Goal: Transaction & Acquisition: Obtain resource

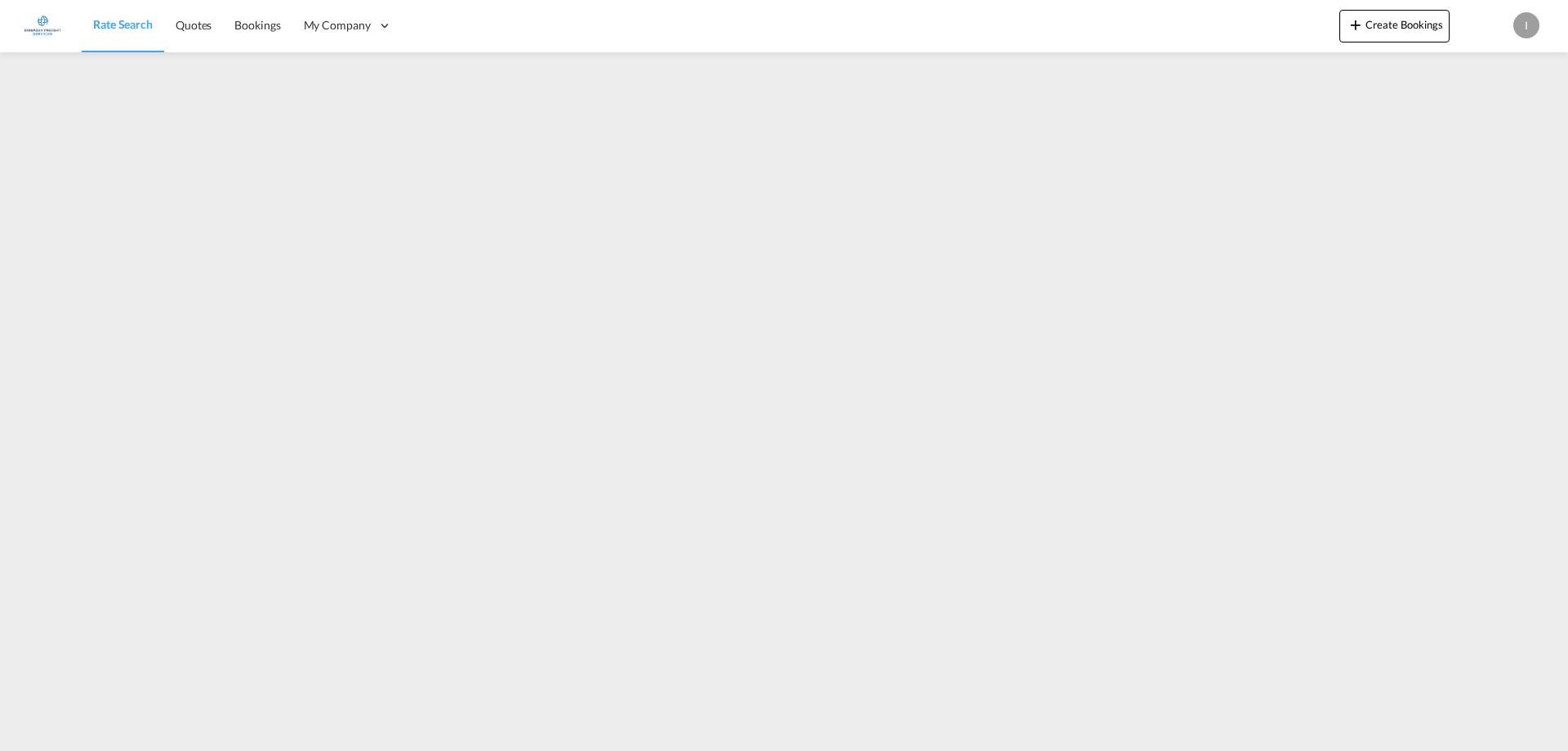
click at [1524, 27] on div "I" at bounding box center [1527, 25] width 26 height 27
click at [1500, 121] on button "Logout" at bounding box center [1508, 125] width 106 height 32
type input "[PERSON_NAME][EMAIL_ADDRESS][DOMAIN_NAME]"
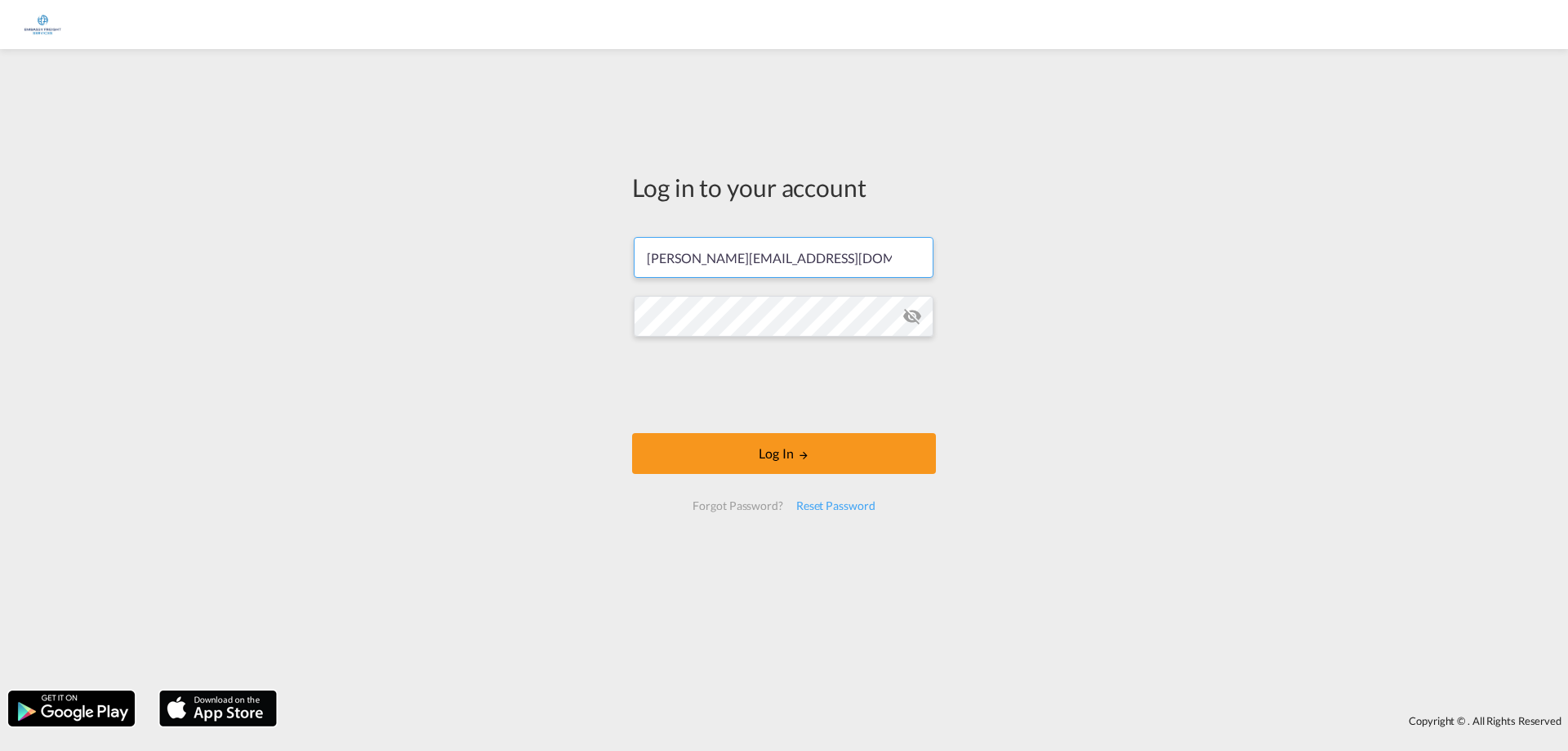
drag, startPoint x: 785, startPoint y: 253, endPoint x: 573, endPoint y: 267, distance: 212.5
click at [573, 267] on div "Log in to your account [PERSON_NAME][EMAIL_ADDRESS][DOMAIN_NAME] Log In Forgot …" at bounding box center [784, 369] width 1568 height 625
paste input ".vanderweijden"
type input "[EMAIL_ADDRESS][DOMAIN_NAME]"
click at [915, 313] on md-icon "icon-eye-off" at bounding box center [913, 316] width 20 height 20
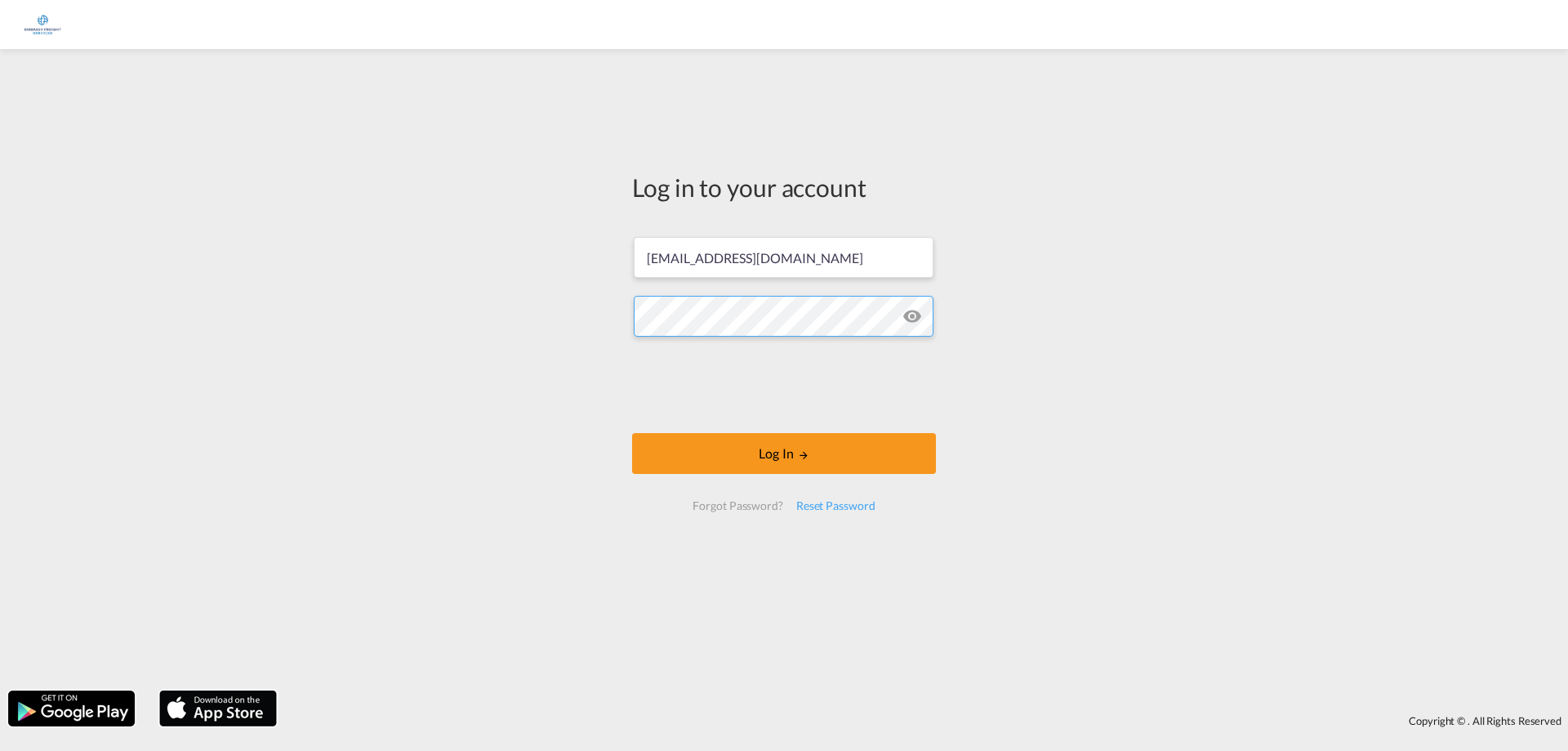
click at [558, 324] on div "Log in to your account [EMAIL_ADDRESS][DOMAIN_NAME] Log In Forgot Password? Res…" at bounding box center [784, 369] width 1568 height 625
click at [798, 451] on md-icon "LOGIN" at bounding box center [804, 456] width 12 height 12
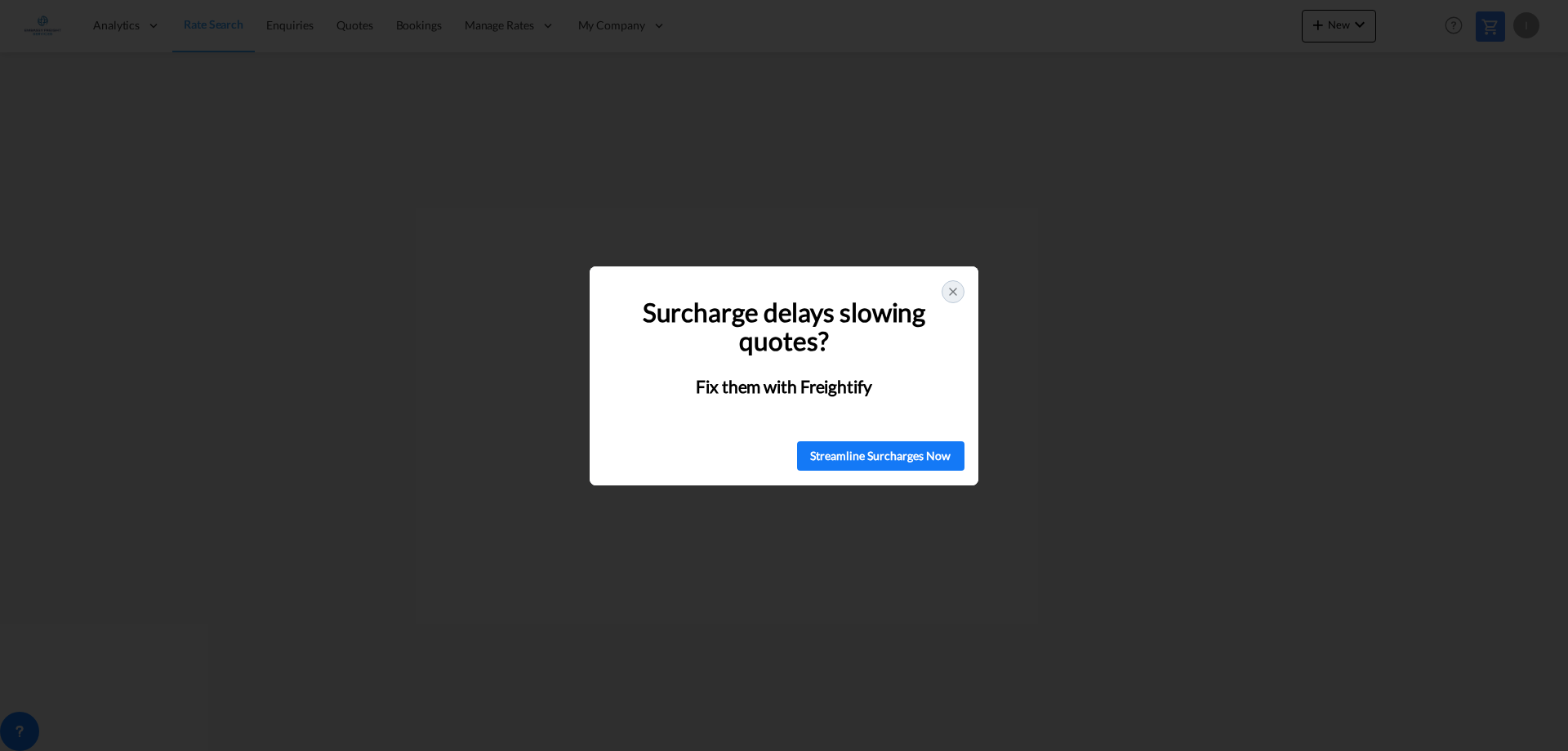
click at [954, 293] on icon at bounding box center [953, 292] width 7 height 7
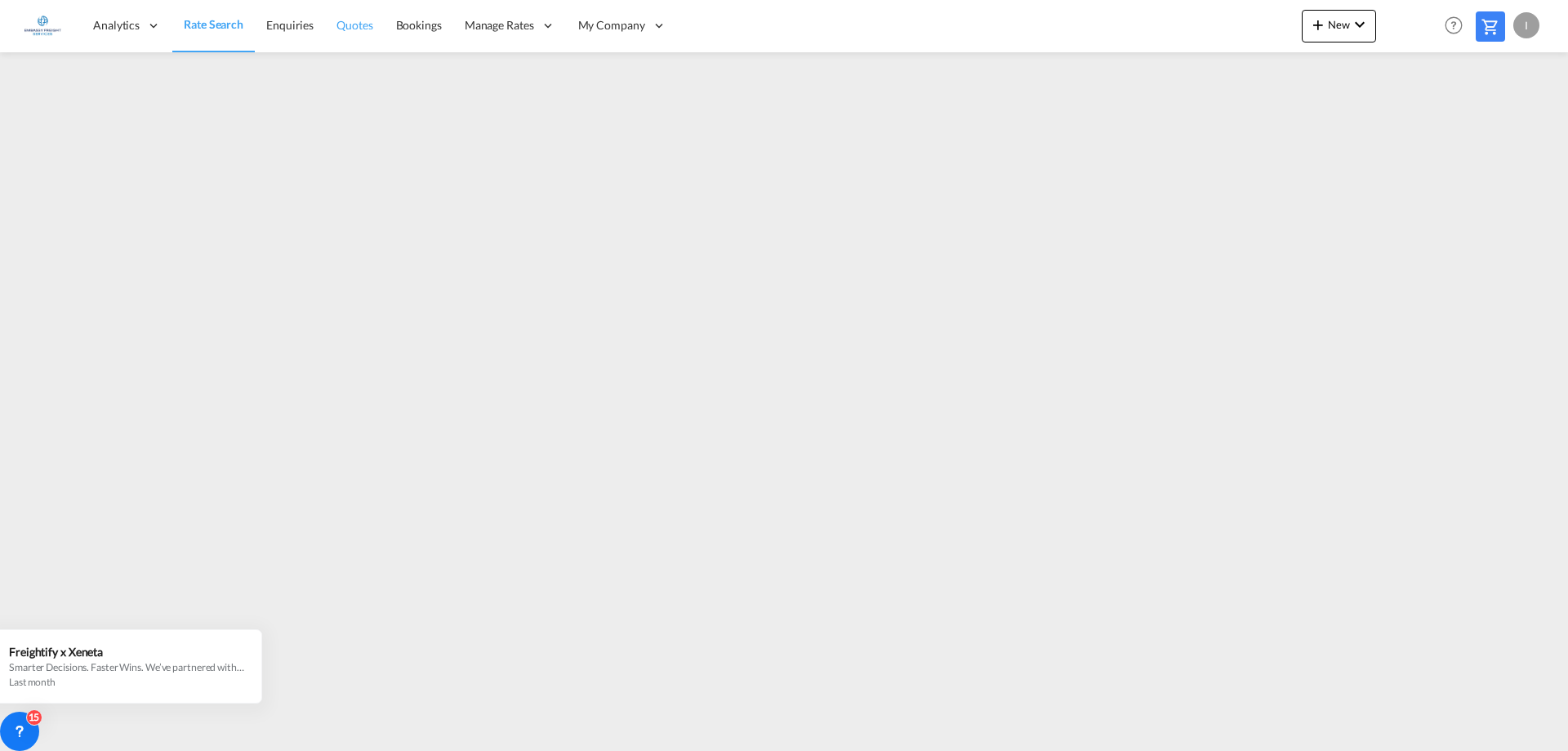
click at [353, 24] on span "Quotes" at bounding box center [354, 25] width 36 height 14
click at [206, 25] on span "Rate Search" at bounding box center [213, 25] width 59 height 14
click at [22, 739] on icon at bounding box center [20, 731] width 17 height 17
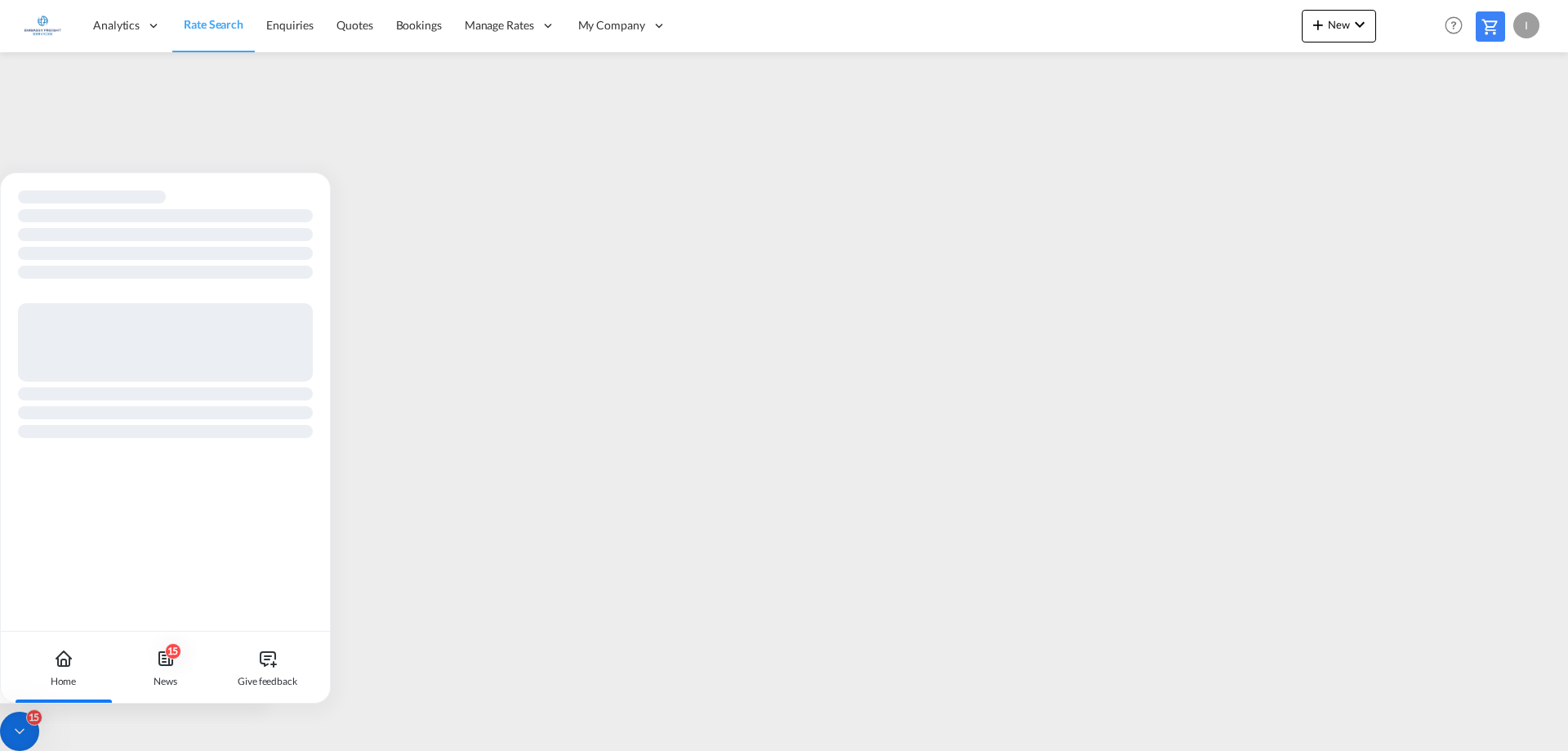
click at [22, 734] on icon at bounding box center [20, 731] width 17 height 17
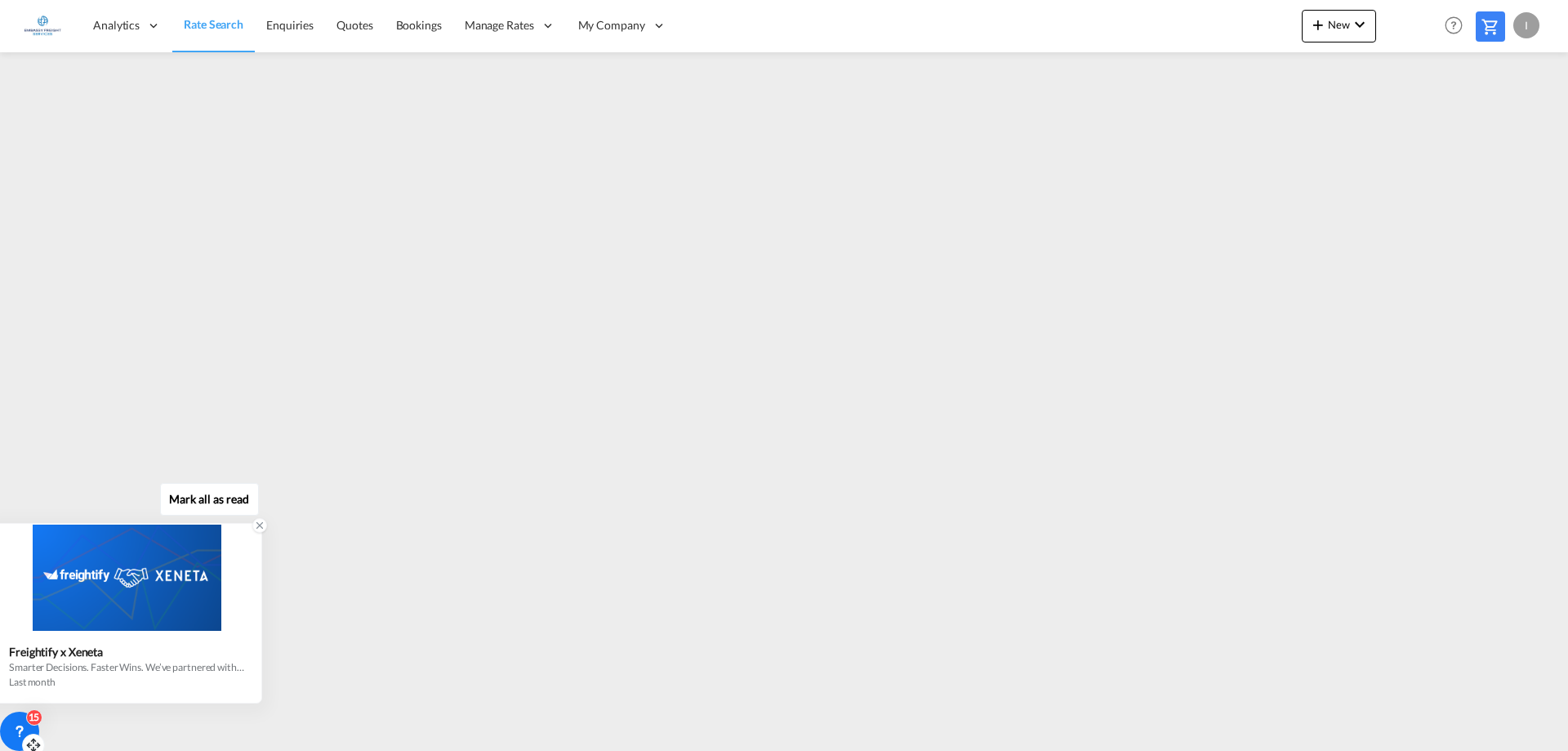
click at [258, 526] on icon at bounding box center [260, 525] width 12 height 12
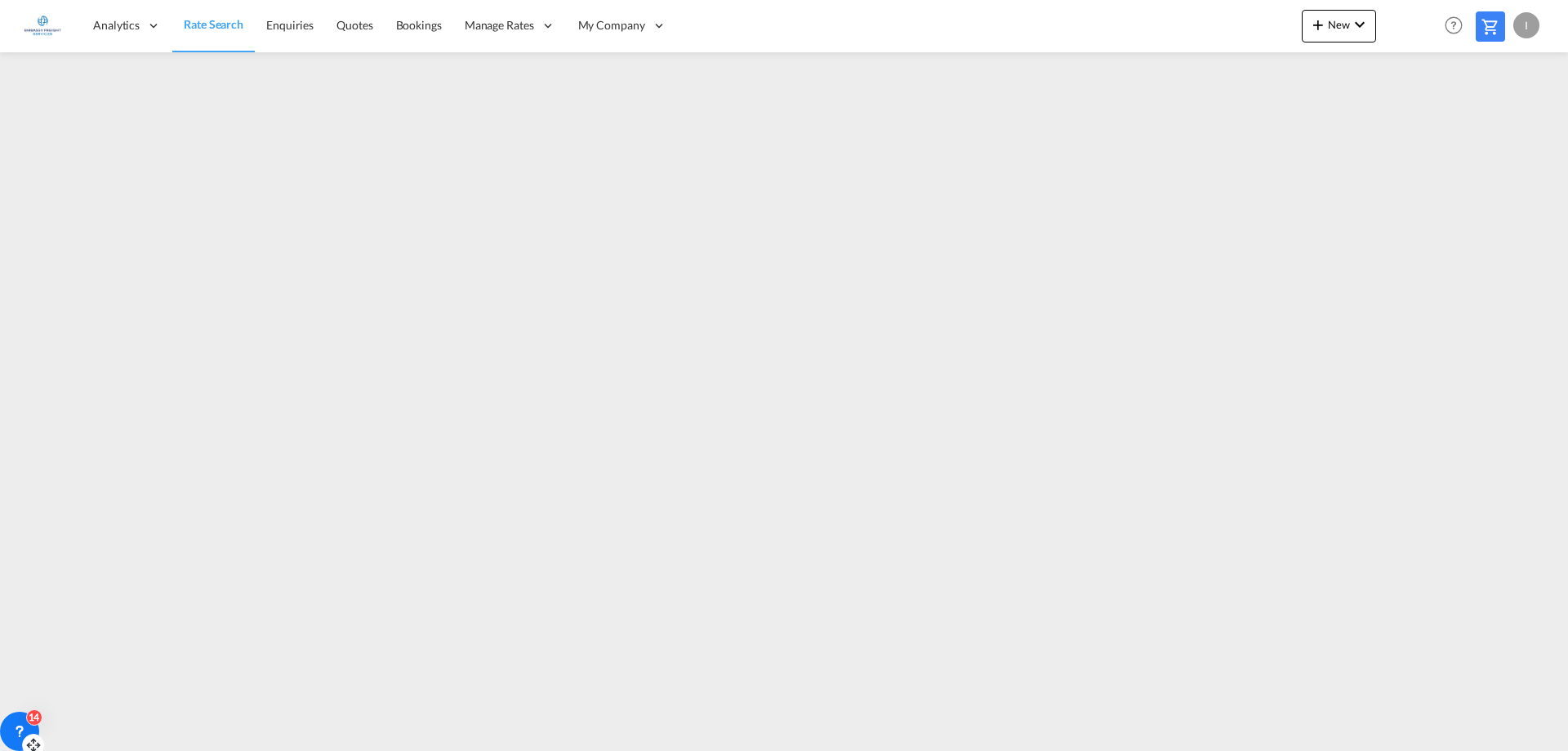
click at [1527, 20] on div "I" at bounding box center [1527, 25] width 26 height 27
click at [1490, 124] on button "Logout" at bounding box center [1508, 125] width 106 height 32
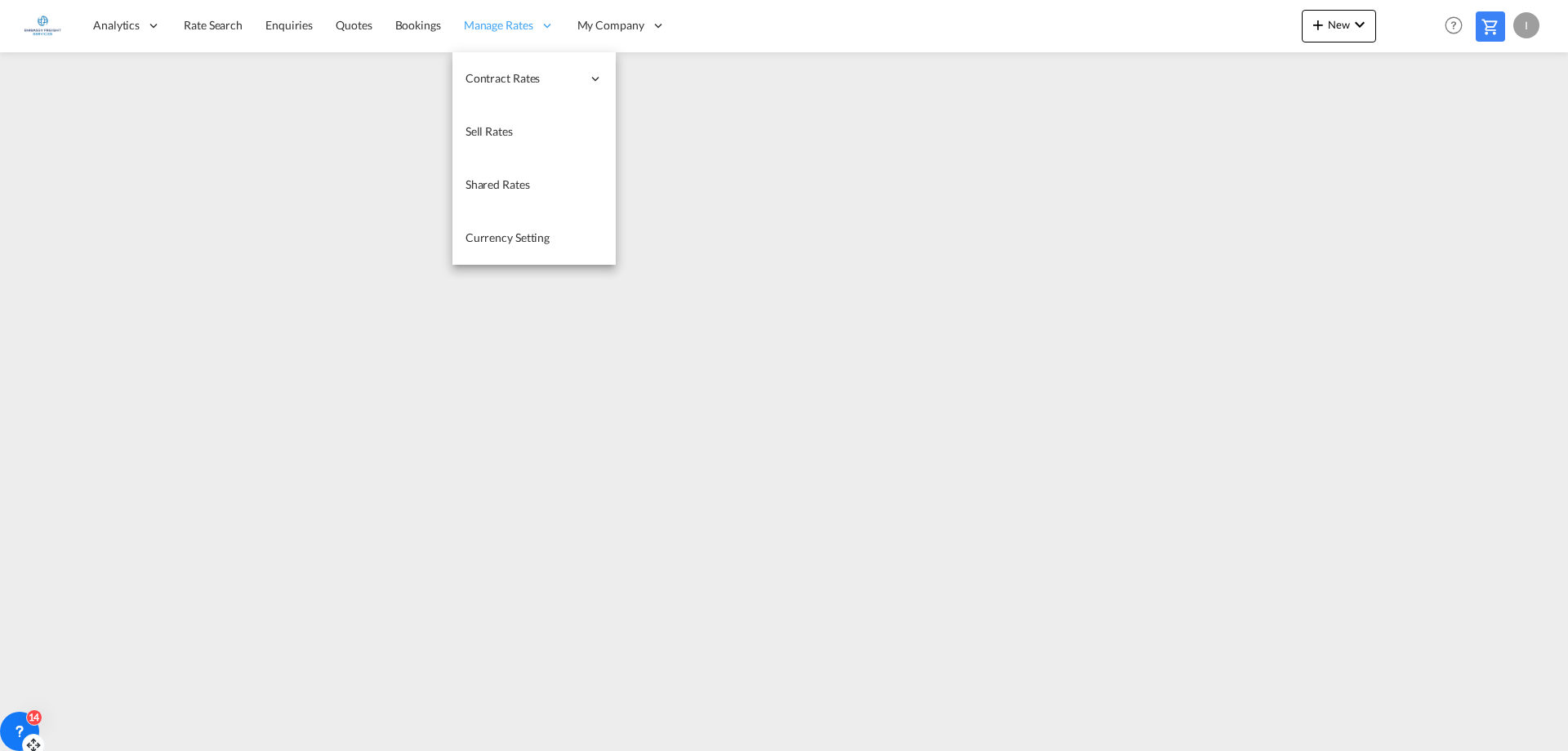
type input "[EMAIL_ADDRESS][DOMAIN_NAME]"
